Goal: Task Accomplishment & Management: Manage account settings

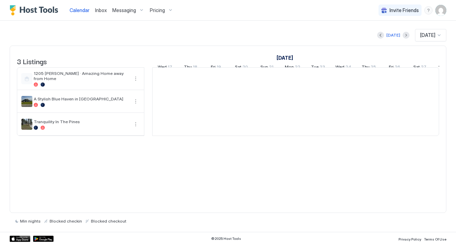
scroll to position [0, 383]
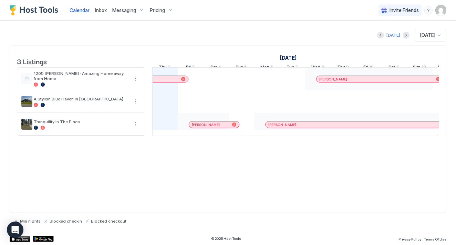
click at [442, 13] on img "User profile" at bounding box center [441, 10] width 11 height 11
click at [403, 38] on div "Settings" at bounding box center [403, 39] width 88 height 12
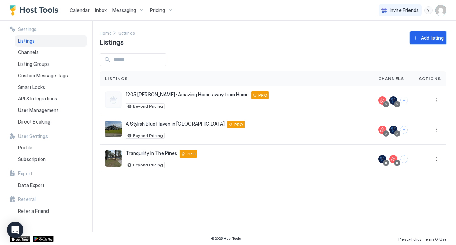
click at [430, 40] on div "Add listing" at bounding box center [432, 37] width 23 height 7
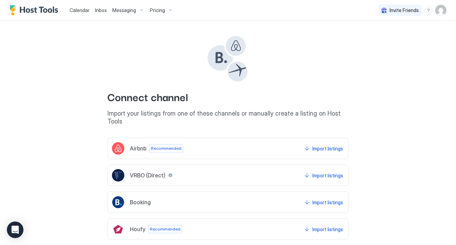
click at [237, 145] on div "Airbnb Recommended Import listings" at bounding box center [228, 147] width 241 height 21
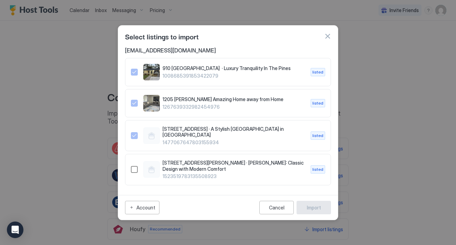
click at [135, 168] on div "1523519783135508923" at bounding box center [134, 169] width 7 height 7
click at [312, 206] on div "Import" at bounding box center [314, 207] width 14 height 7
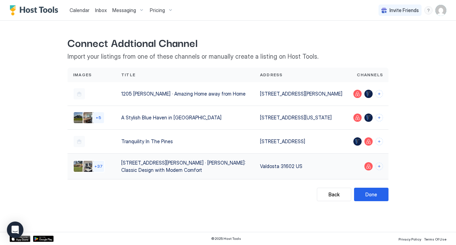
click at [300, 170] on div "Valdosta 31602 US" at bounding box center [301, 165] width 82 height 7
click at [373, 198] on div "Done" at bounding box center [372, 194] width 12 height 7
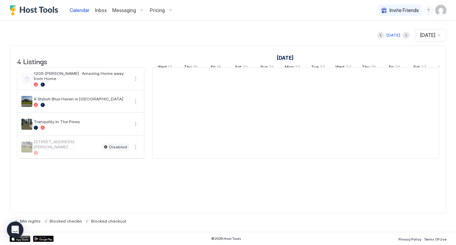
scroll to position [0, 383]
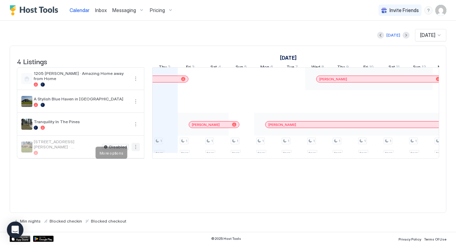
click at [136, 151] on button "More options" at bounding box center [136, 147] width 8 height 8
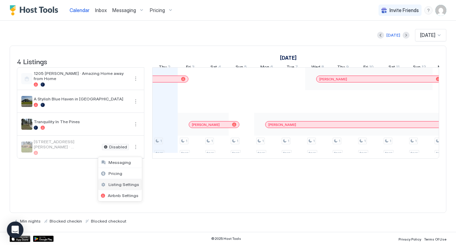
click at [127, 183] on span "Listing Settings" at bounding box center [124, 184] width 31 height 5
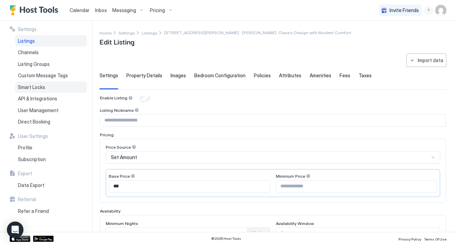
click at [56, 86] on div "Smart Locks" at bounding box center [51, 87] width 72 height 12
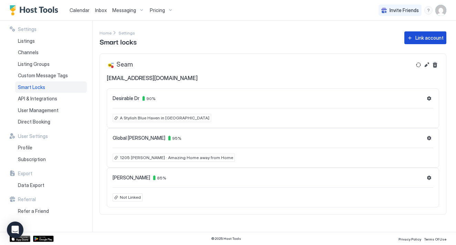
click at [413, 39] on button "Link account" at bounding box center [426, 37] width 42 height 13
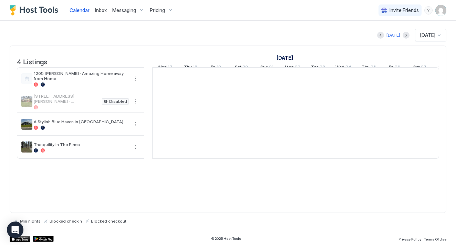
scroll to position [0, 383]
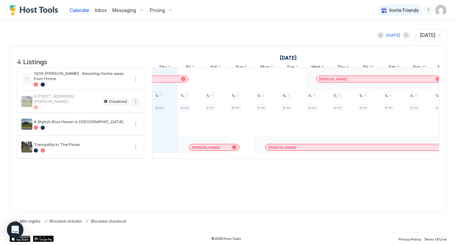
click at [135, 105] on button "More options" at bounding box center [136, 101] width 8 height 8
click at [123, 150] on span "Airbnb Settings" at bounding box center [123, 149] width 31 height 5
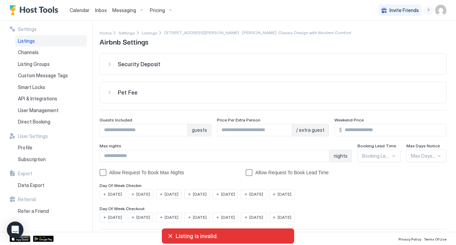
click at [175, 93] on div "Pet Fee" at bounding box center [279, 92] width 322 height 7
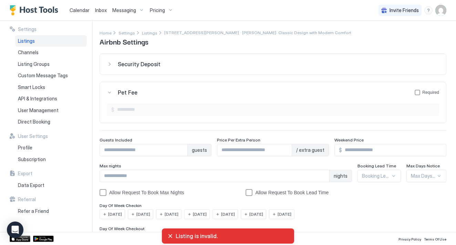
click at [121, 68] on button "Security Deposit" at bounding box center [273, 64] width 346 height 21
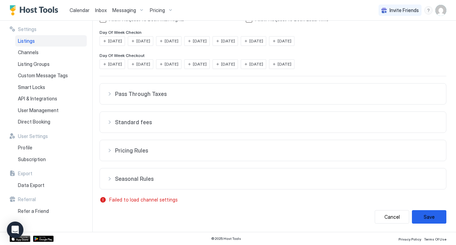
scroll to position [193, 0]
